Goal: Information Seeking & Learning: Learn about a topic

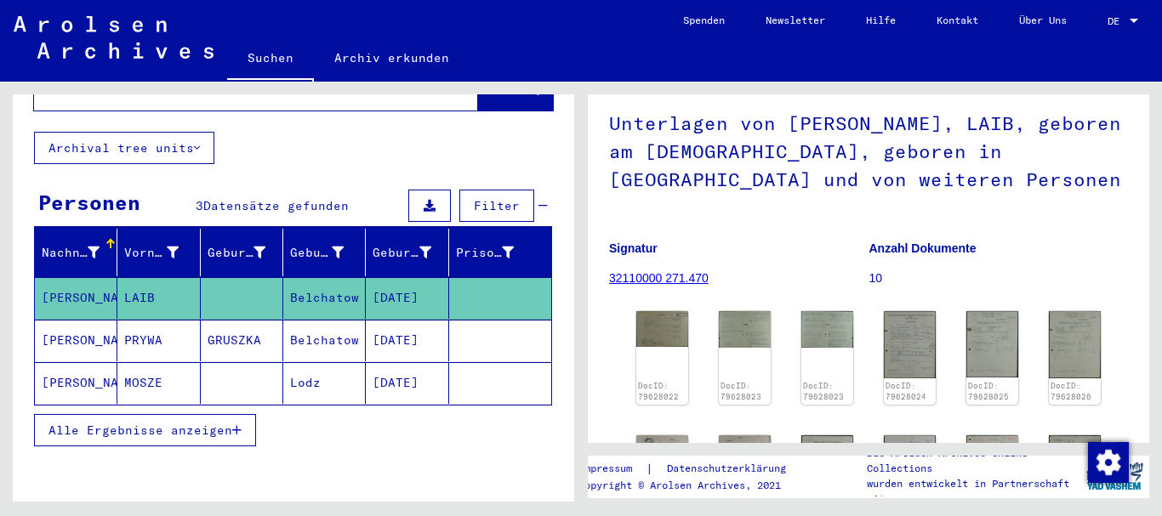
scroll to position [170, 0]
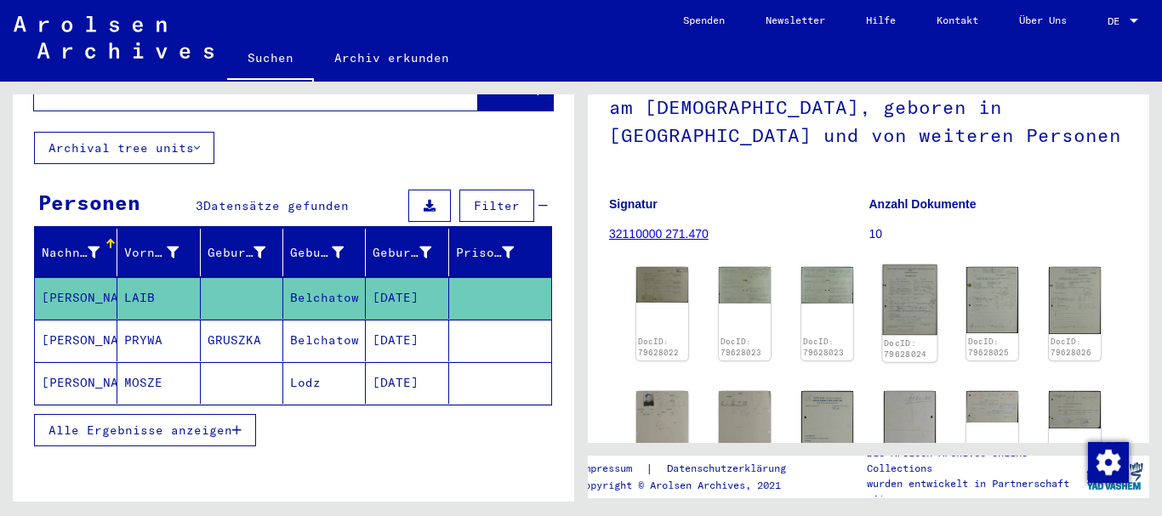
click at [915, 293] on img at bounding box center [909, 300] width 54 height 71
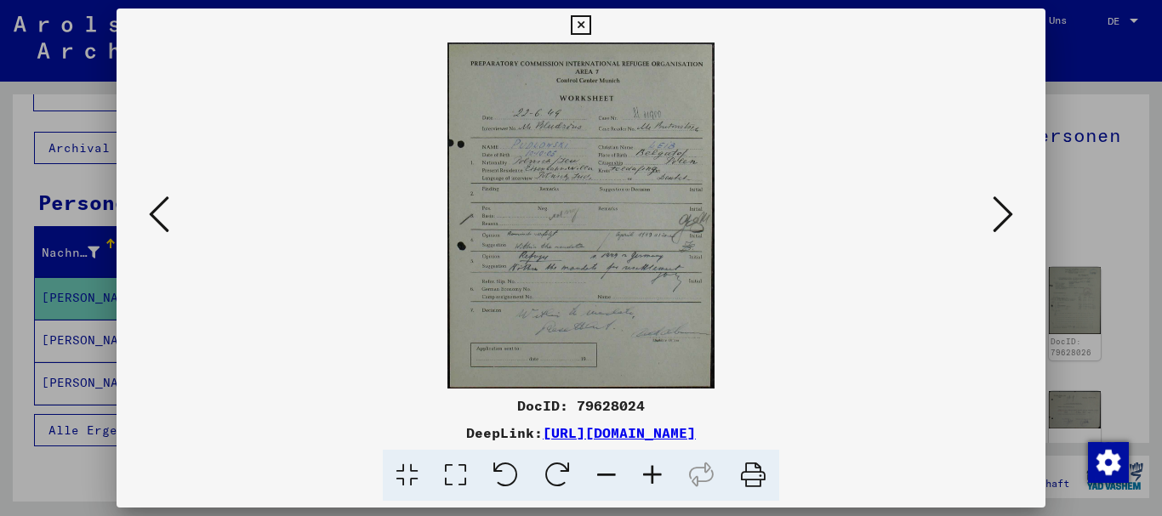
click at [1006, 220] on icon at bounding box center [1003, 214] width 20 height 41
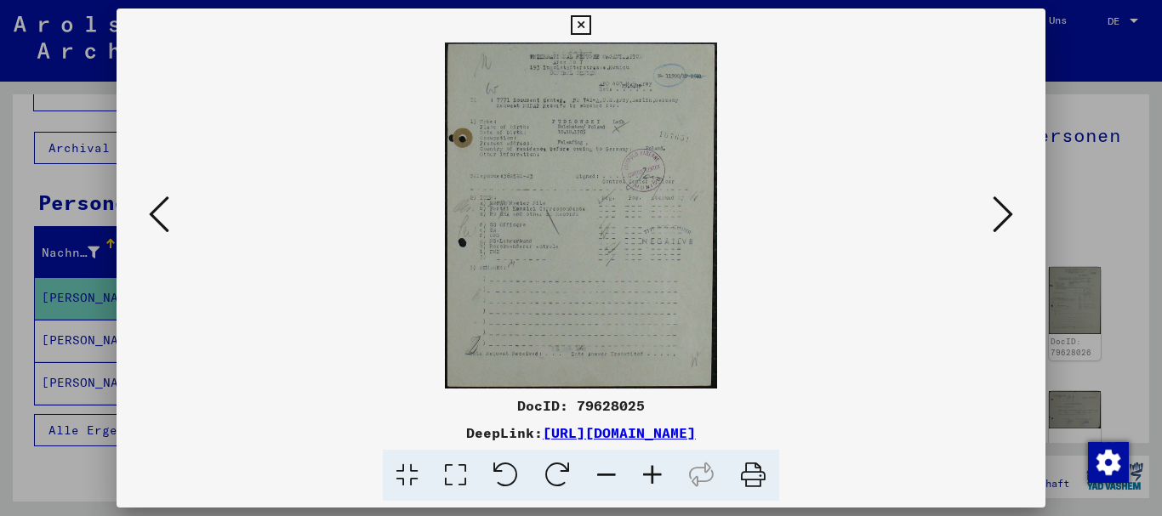
click at [1001, 207] on icon at bounding box center [1003, 214] width 20 height 41
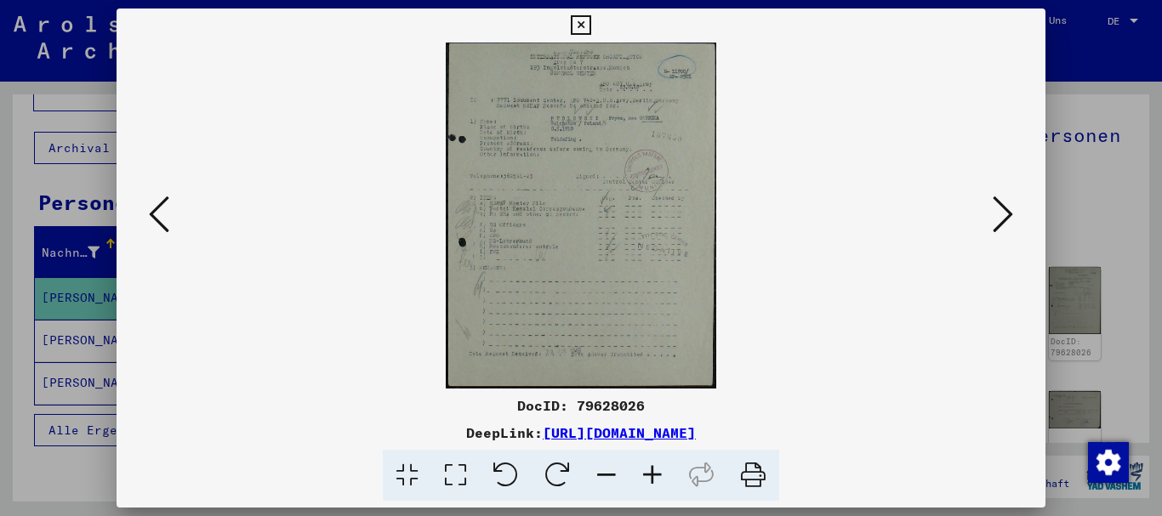
click at [1001, 207] on icon at bounding box center [1003, 214] width 20 height 41
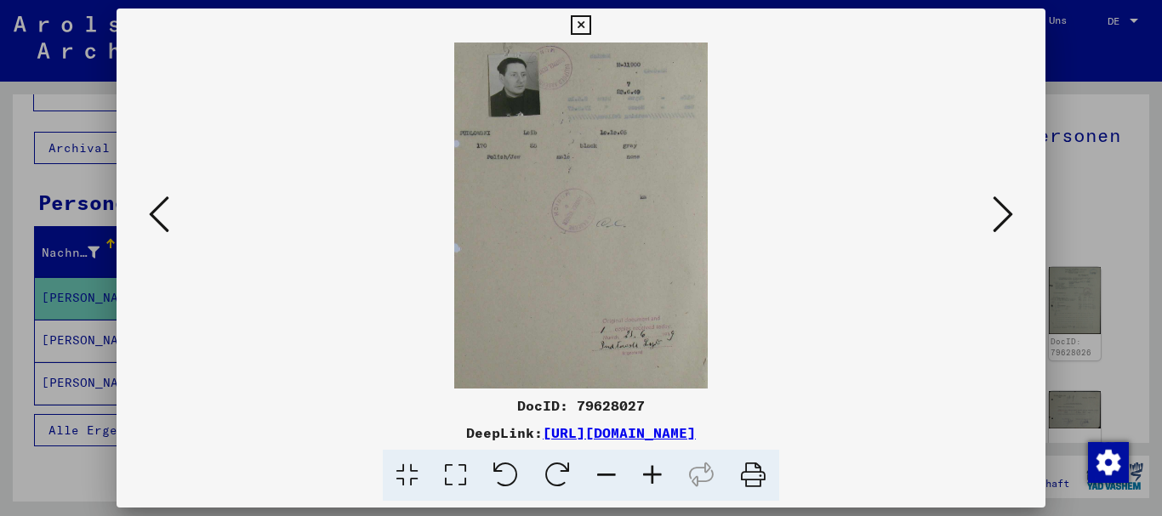
click at [1001, 207] on icon at bounding box center [1003, 214] width 20 height 41
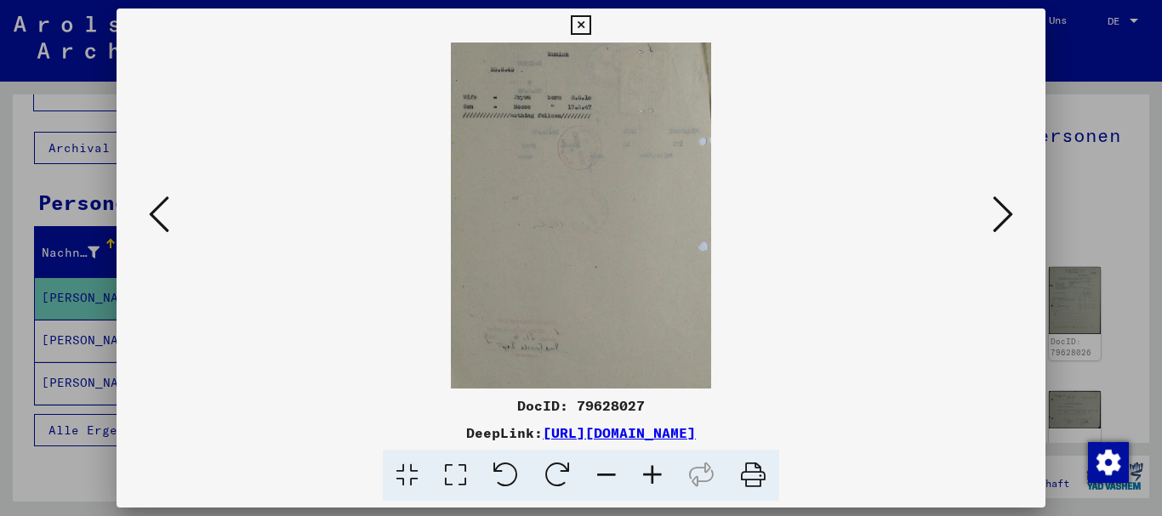
click at [1001, 207] on icon at bounding box center [1003, 214] width 20 height 41
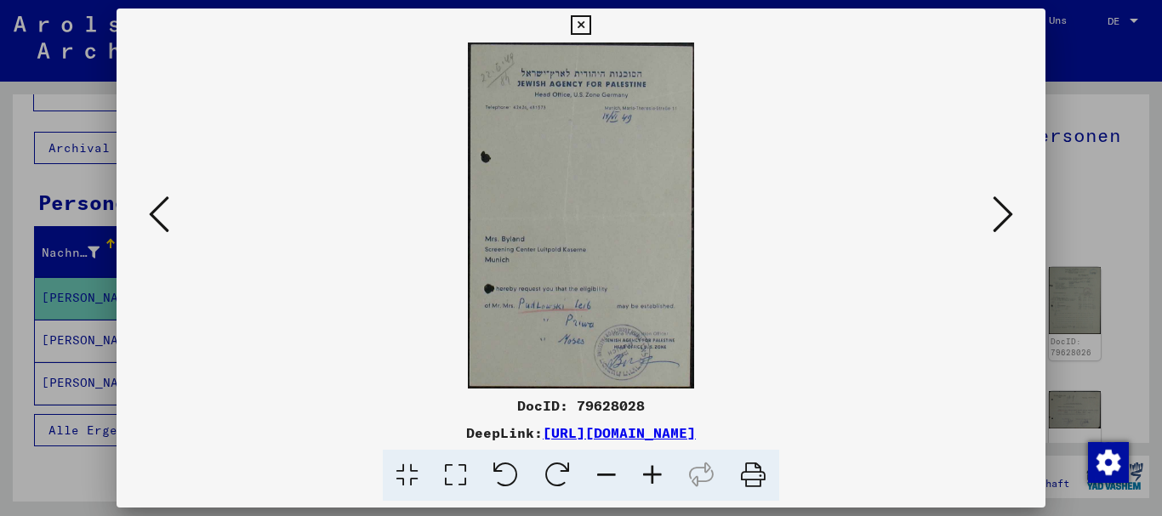
click at [1001, 207] on icon at bounding box center [1003, 214] width 20 height 41
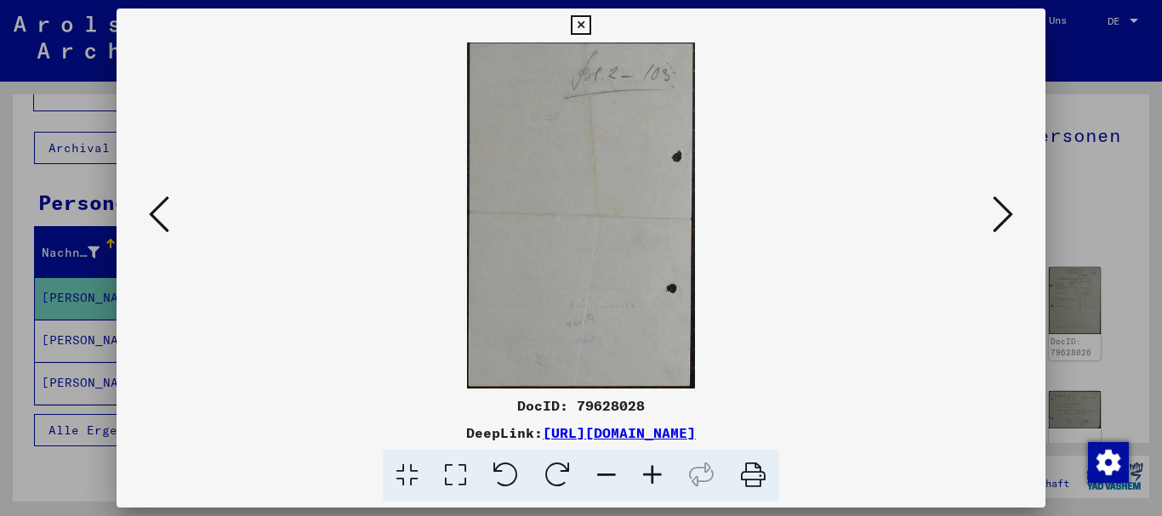
click at [1001, 207] on icon at bounding box center [1003, 214] width 20 height 41
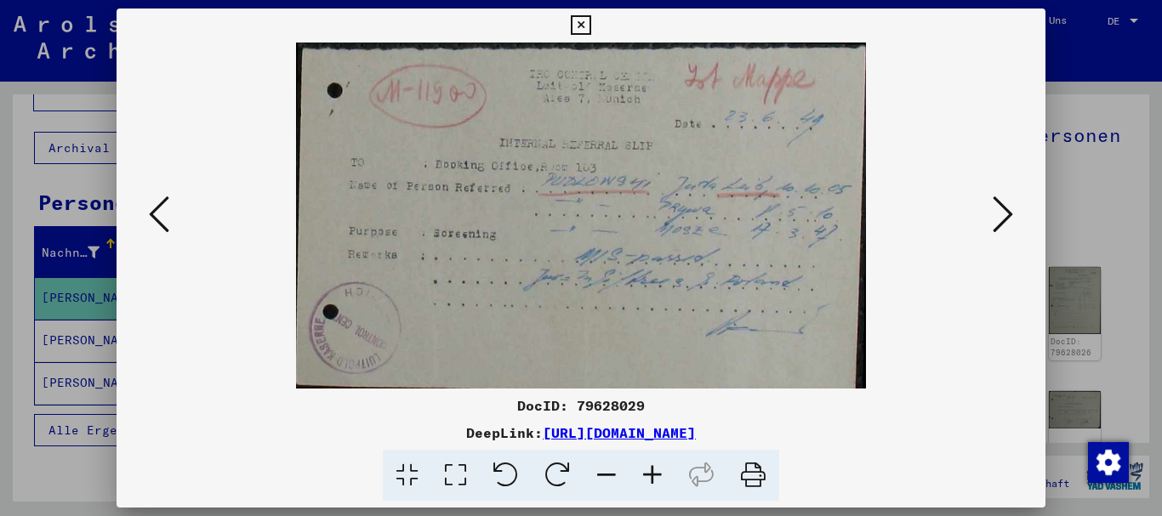
drag, startPoint x: 1006, startPoint y: 214, endPoint x: 1009, endPoint y: 198, distance: 16.4
click at [1006, 211] on icon at bounding box center [1003, 214] width 20 height 41
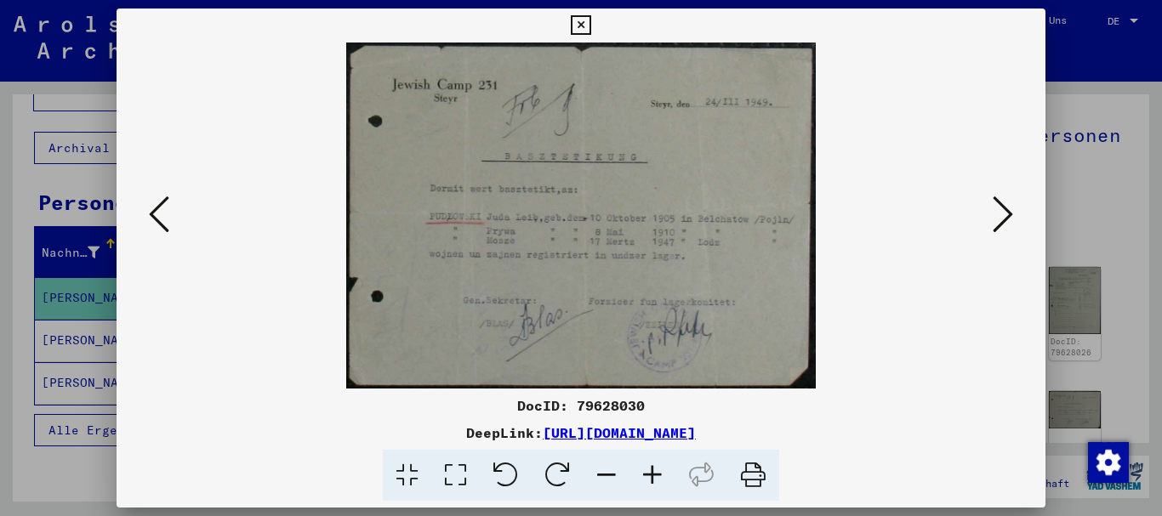
click at [1088, 65] on div at bounding box center [581, 258] width 1162 height 516
